Goal: Register for event/course

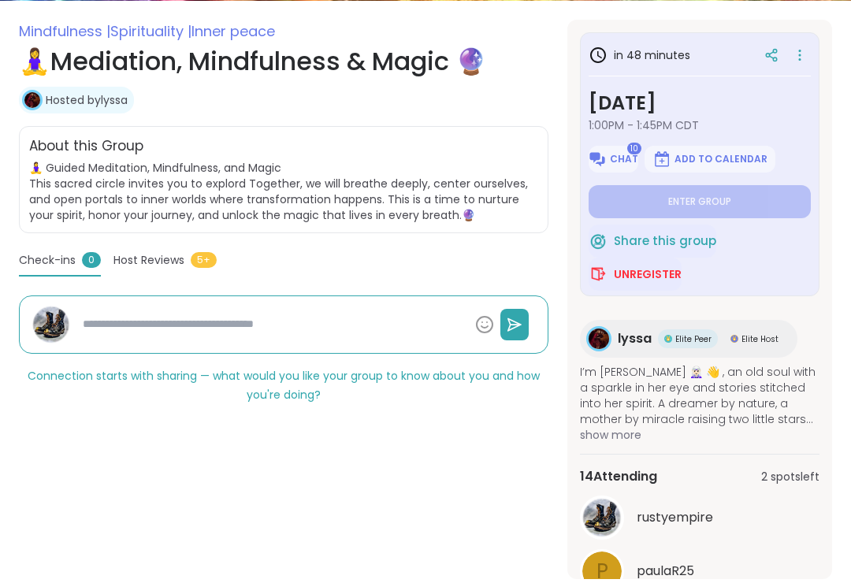
scroll to position [267, 0]
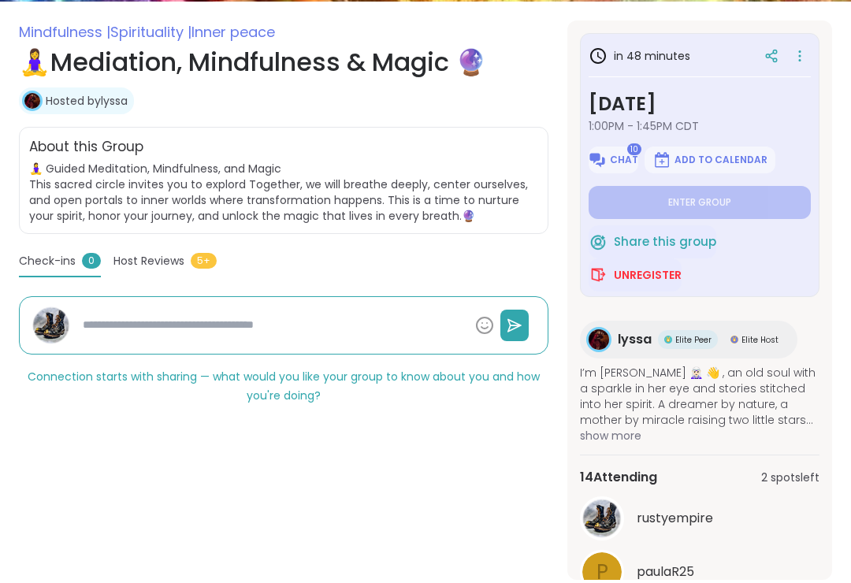
click at [629, 274] on span "Unregister" at bounding box center [648, 276] width 68 height 16
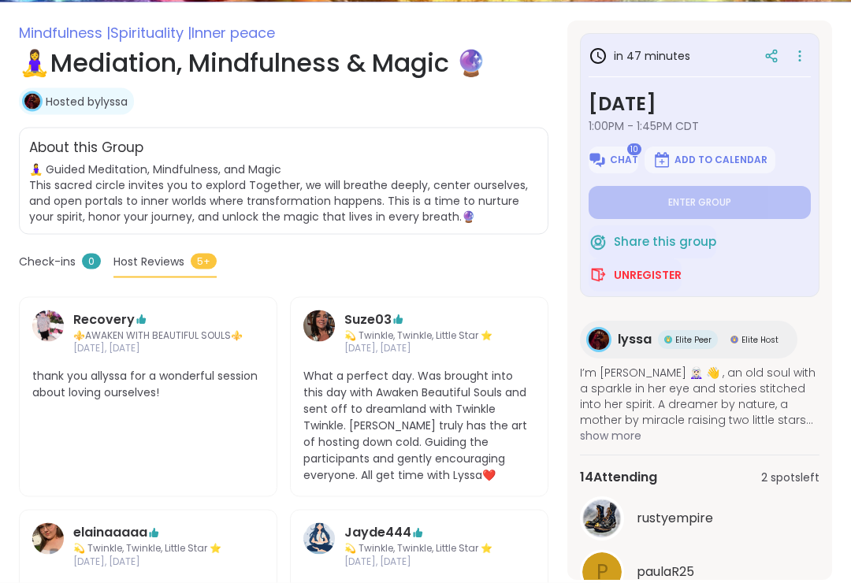
scroll to position [268, 0]
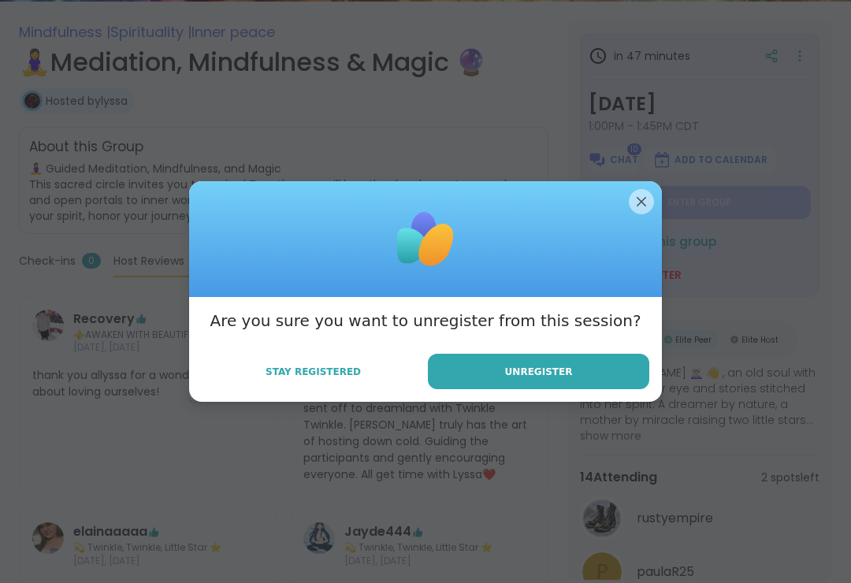
click at [488, 364] on button "Unregister" at bounding box center [538, 371] width 221 height 35
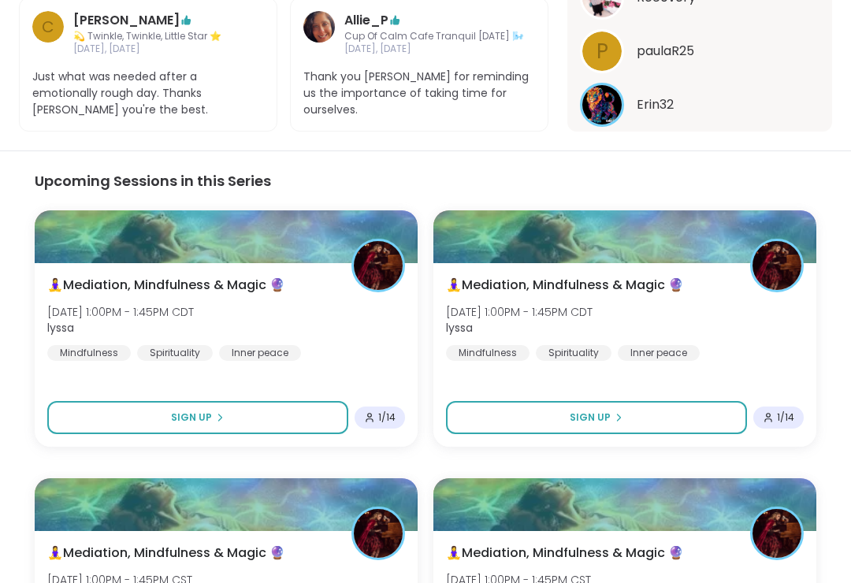
scroll to position [910, 0]
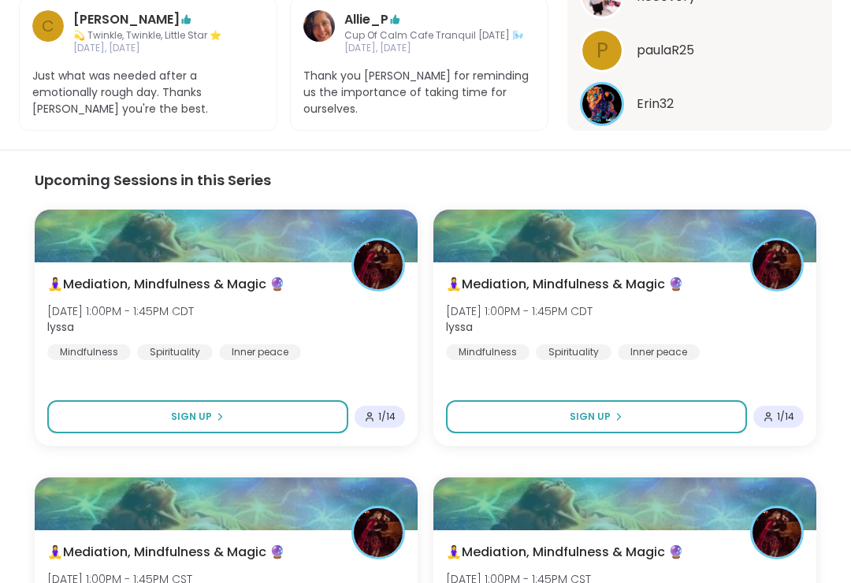
click at [138, 401] on button "Sign Up" at bounding box center [197, 417] width 301 height 33
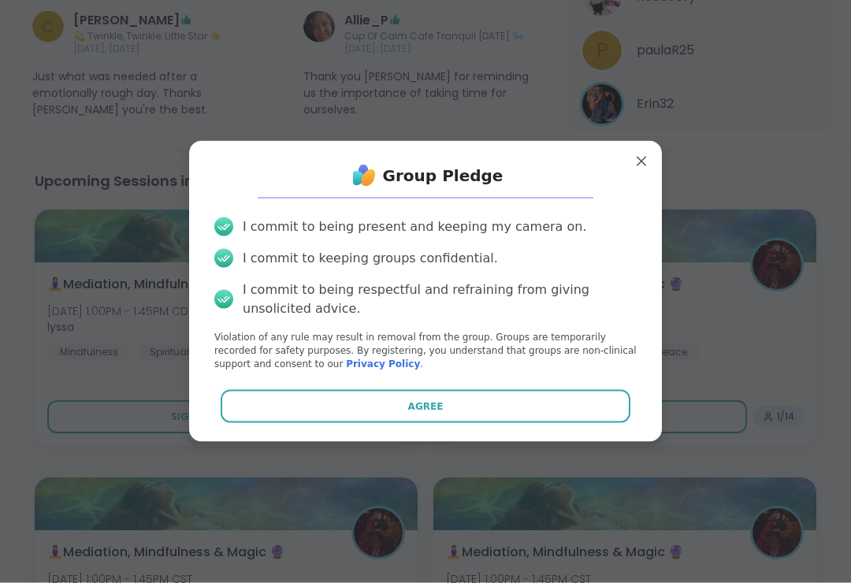
scroll to position [911, 0]
click at [403, 418] on button "Agree" at bounding box center [426, 406] width 410 height 33
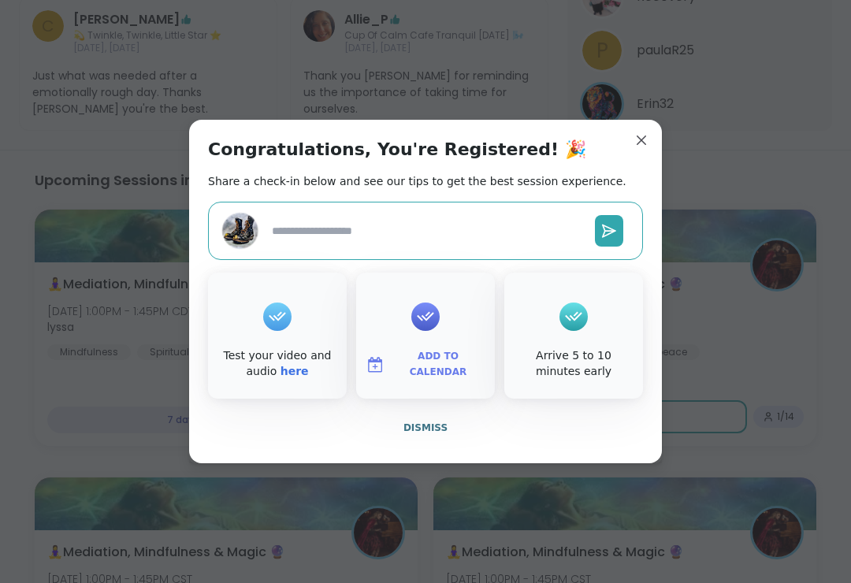
click at [429, 379] on span "Add to Calendar" at bounding box center [438, 364] width 95 height 31
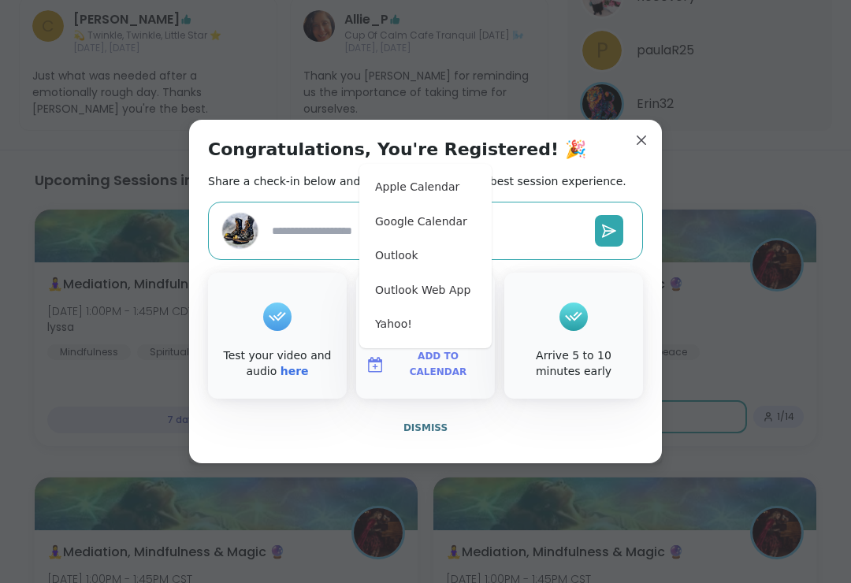
click at [396, 199] on button "Apple Calendar" at bounding box center [426, 187] width 120 height 35
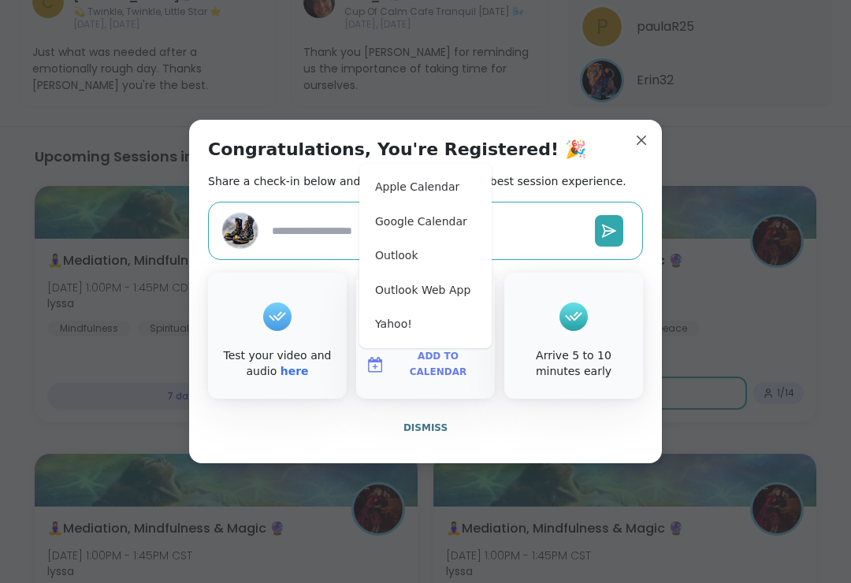
type textarea "*"
click at [392, 186] on button "Apple Calendar" at bounding box center [426, 187] width 120 height 35
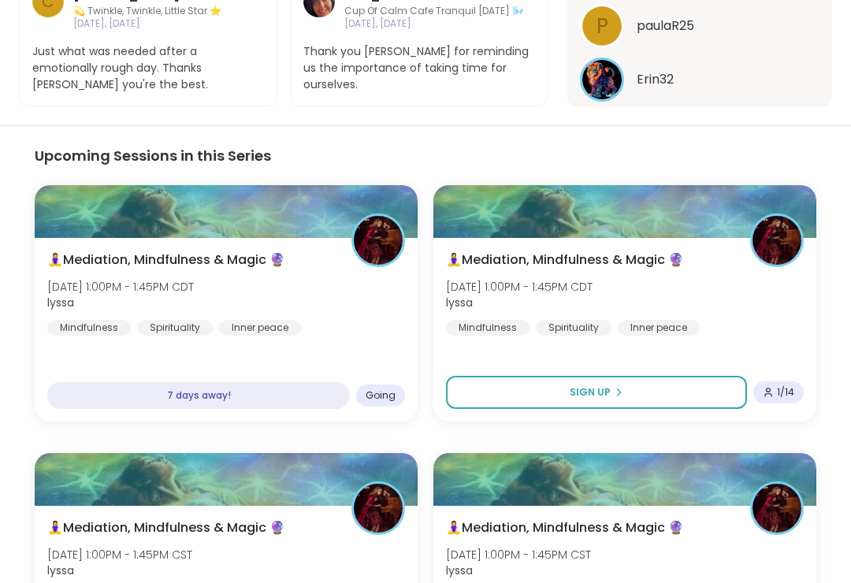
click at [6, 251] on section "Upcoming Sessions in this Series 🧘‍♀️Mediation, Mindfulness & Magic 🔮 [DATE] 1:…" at bounding box center [425, 441] width 851 height 633
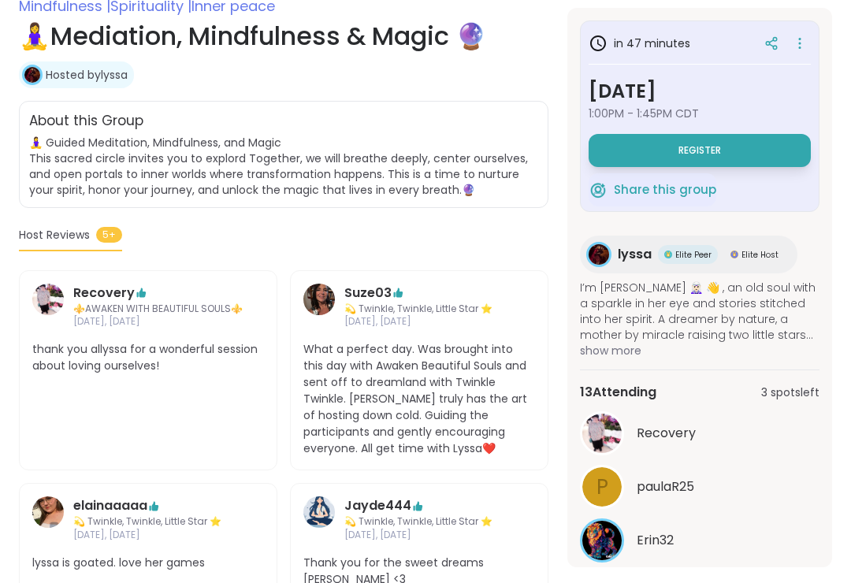
scroll to position [0, 0]
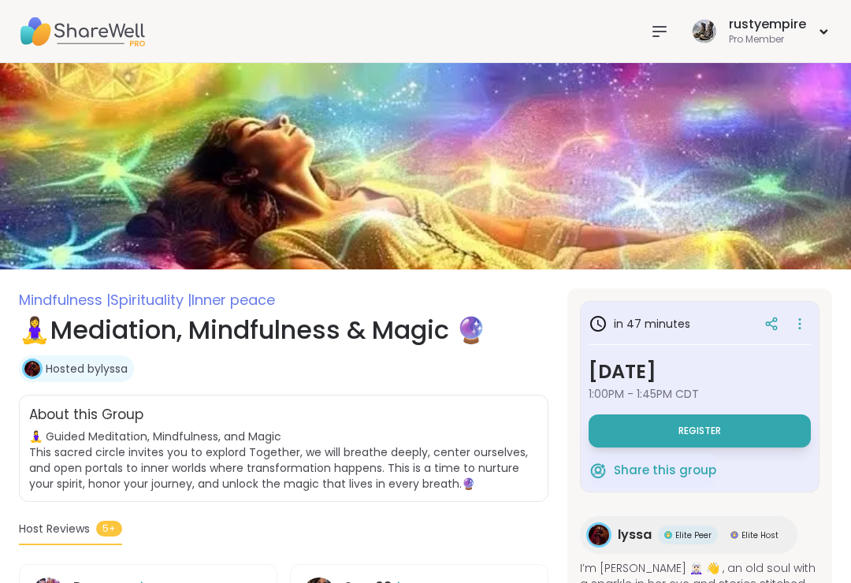
click at [664, 34] on icon at bounding box center [659, 31] width 19 height 19
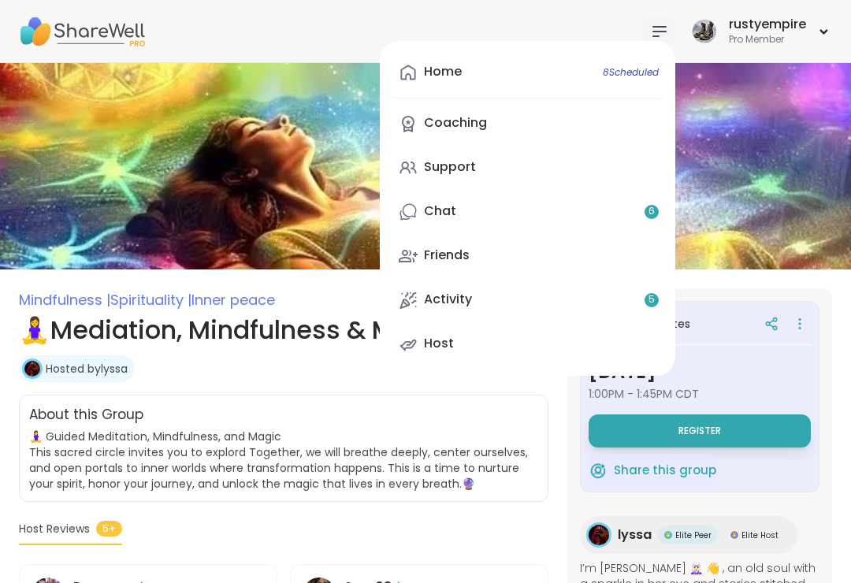
click at [451, 69] on div "Home 8 Scheduled" at bounding box center [443, 71] width 38 height 17
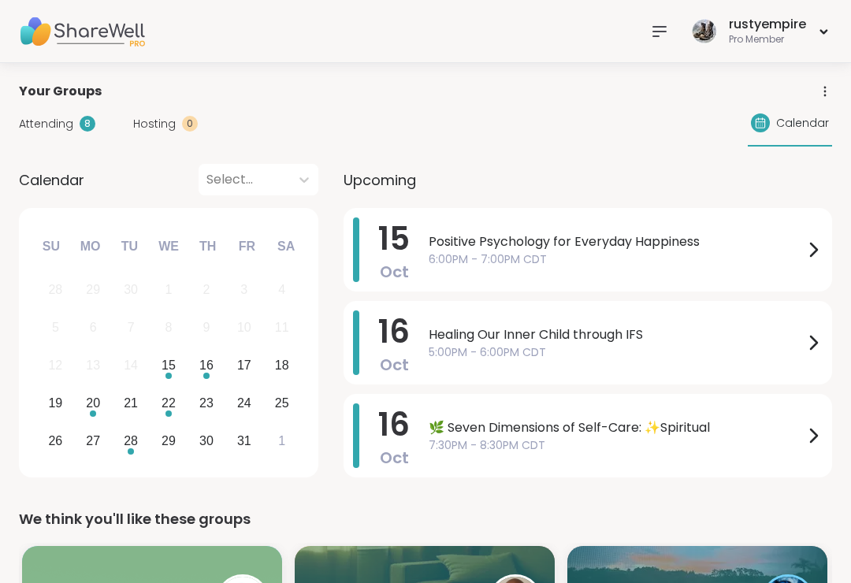
click at [31, 130] on span "Attending" at bounding box center [46, 124] width 54 height 17
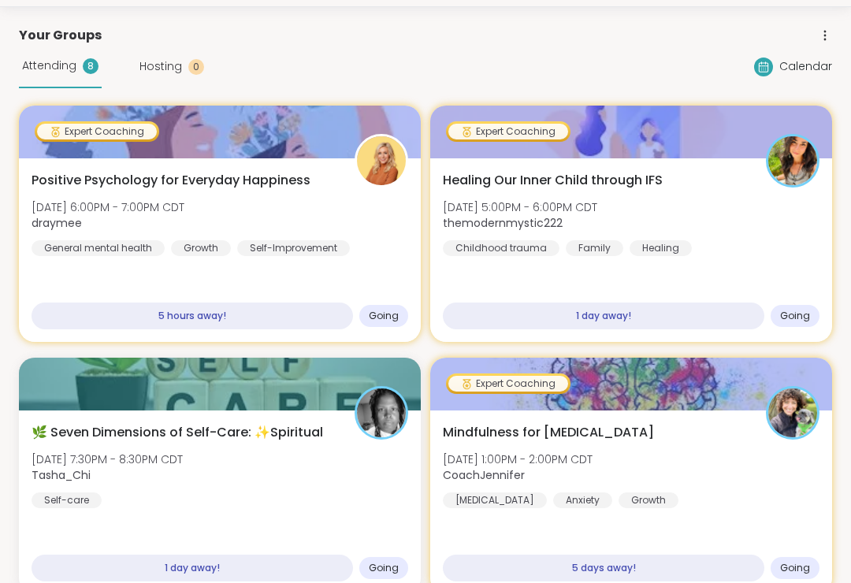
scroll to position [53, 0]
